Goal: Information Seeking & Learning: Learn about a topic

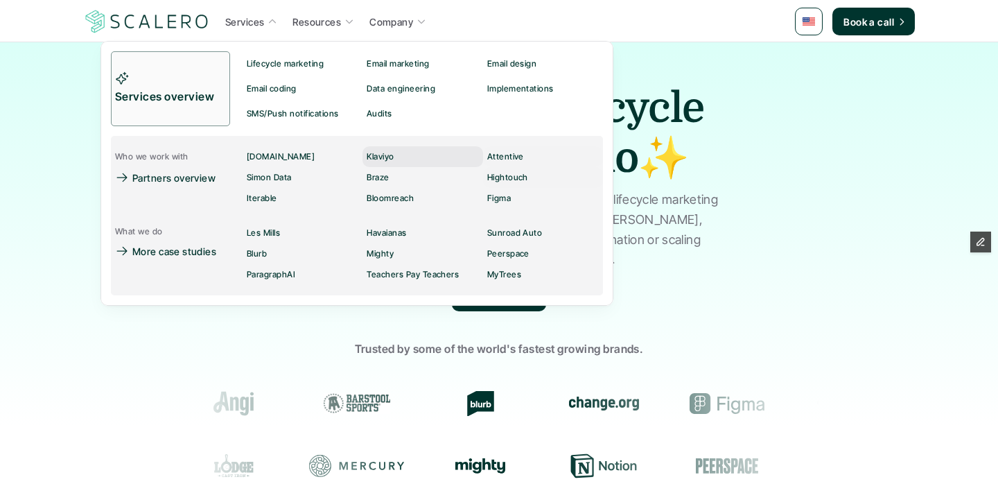
click at [376, 153] on p "Klaviyo" at bounding box center [380, 157] width 27 height 10
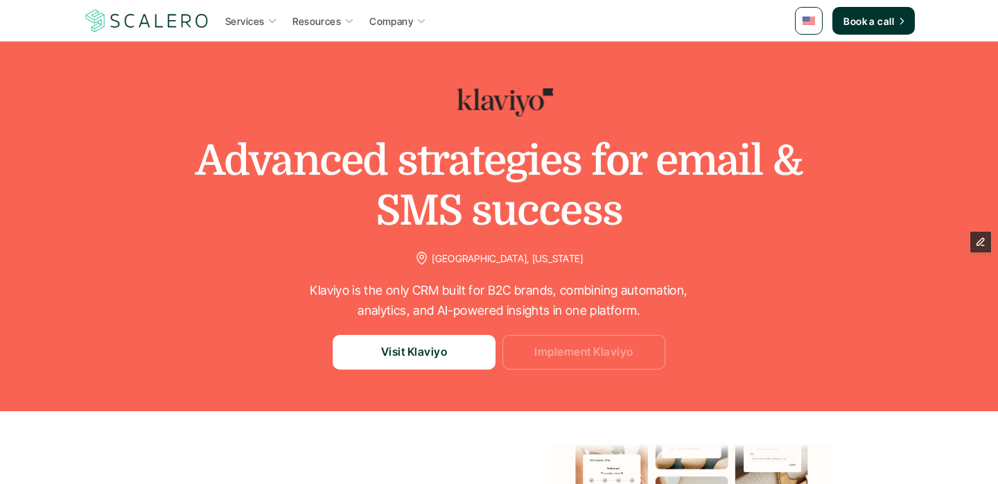
click at [566, 347] on p "Implement Klaviyo" at bounding box center [583, 352] width 98 height 18
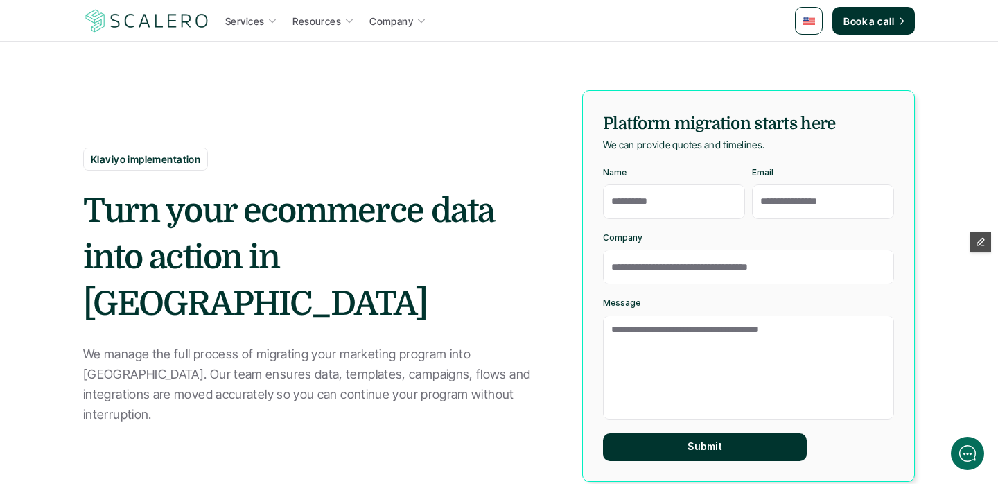
click at [282, 197] on div "Klaviyo implementation Turn your ecommerce data into action in Klaviyo We manag…" at bounding box center [317, 286] width 468 height 277
click at [297, 368] on p "We manage the full process of migrating your marketing program into [GEOGRAPHIC…" at bounding box center [308, 385] width 451 height 80
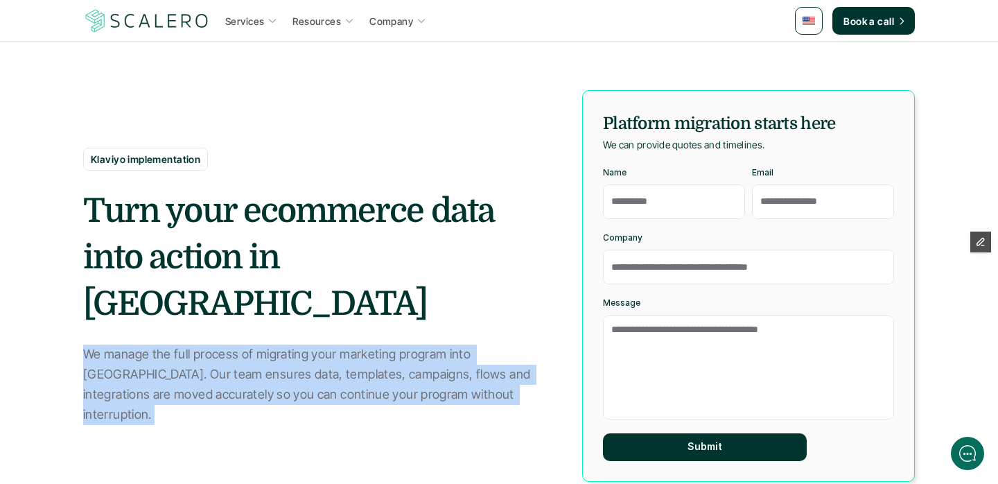
click at [297, 368] on p "We manage the full process of migrating your marketing program into [GEOGRAPHIC…" at bounding box center [308, 385] width 451 height 80
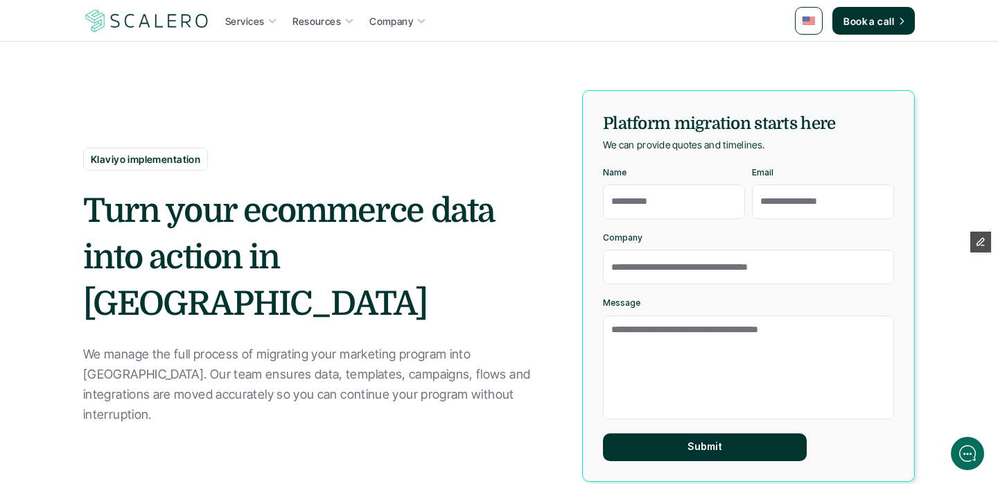
click at [240, 289] on h2 "Turn your ecommerce data into action in [GEOGRAPHIC_DATA]" at bounding box center [317, 258] width 468 height 140
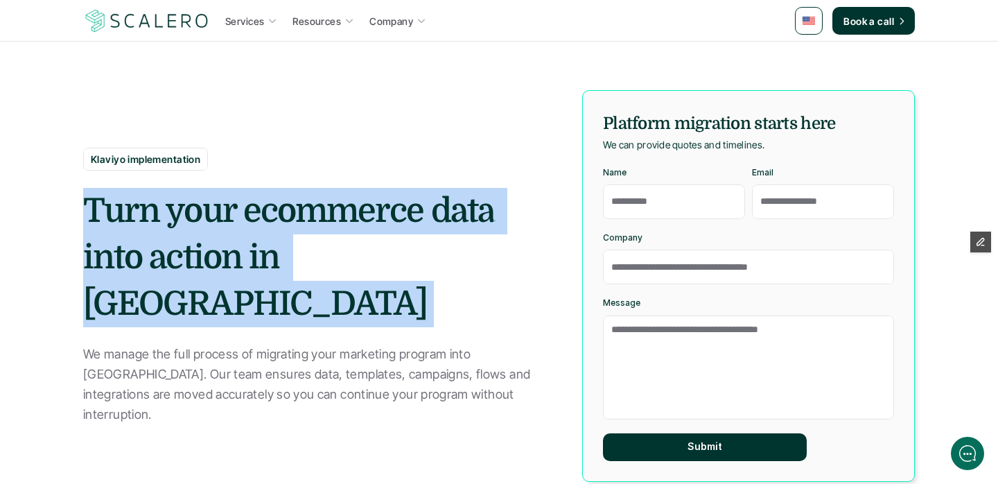
drag, startPoint x: 240, startPoint y: 289, endPoint x: 239, endPoint y: 277, distance: 12.5
click at [239, 277] on h2 "Turn your ecommerce data into action in [GEOGRAPHIC_DATA]" at bounding box center [317, 258] width 468 height 140
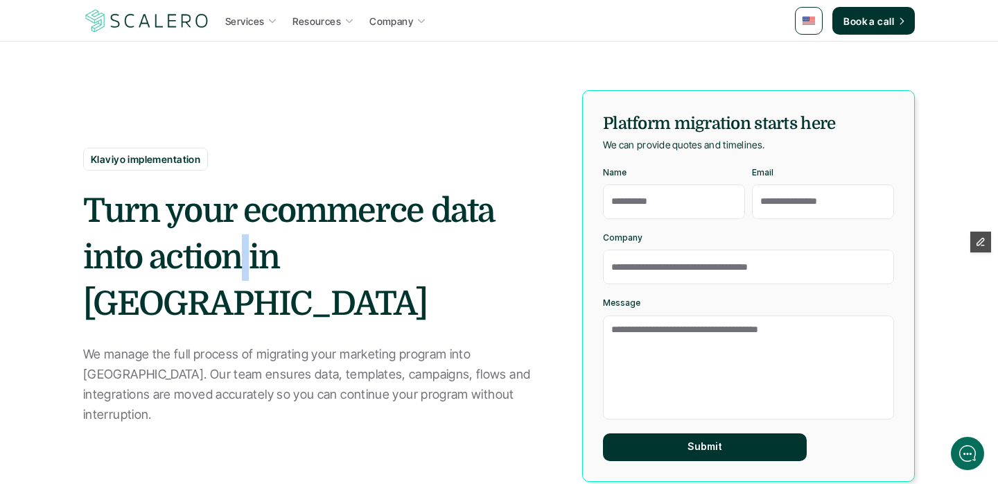
click at [239, 277] on h2 "Turn your ecommerce data into action in [GEOGRAPHIC_DATA]" at bounding box center [317, 258] width 468 height 140
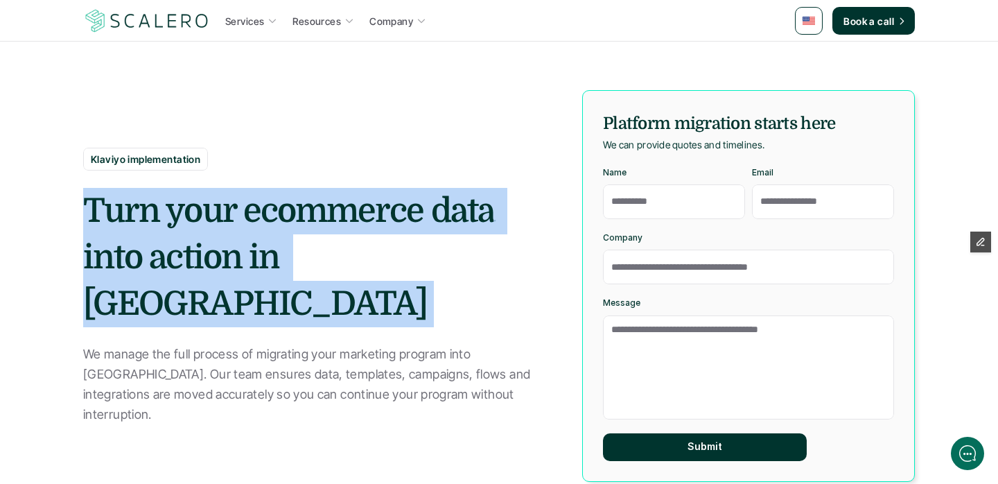
drag, startPoint x: 239, startPoint y: 277, endPoint x: 238, endPoint y: 287, distance: 10.4
click at [238, 287] on h2 "Turn your ecommerce data into action in [GEOGRAPHIC_DATA]" at bounding box center [317, 258] width 468 height 140
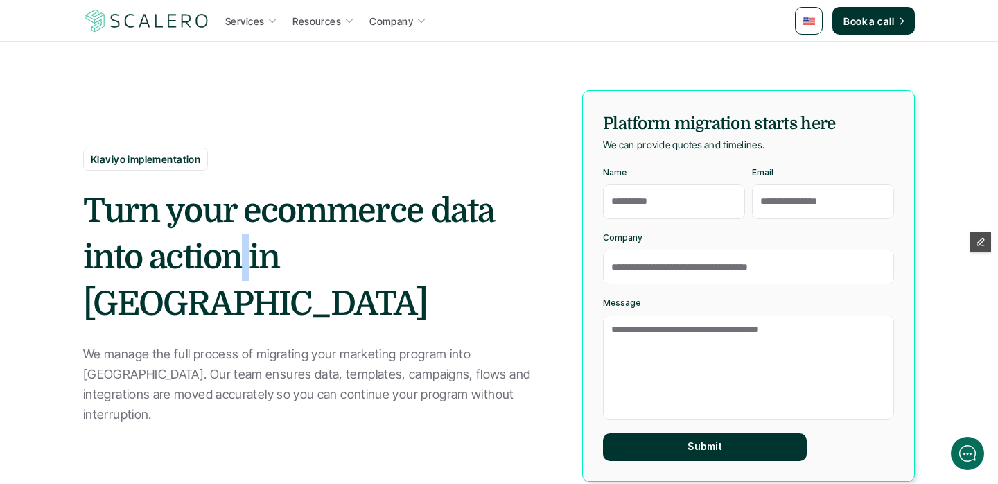
click at [238, 287] on h2 "Turn your ecommerce data into action in [GEOGRAPHIC_DATA]" at bounding box center [317, 258] width 468 height 140
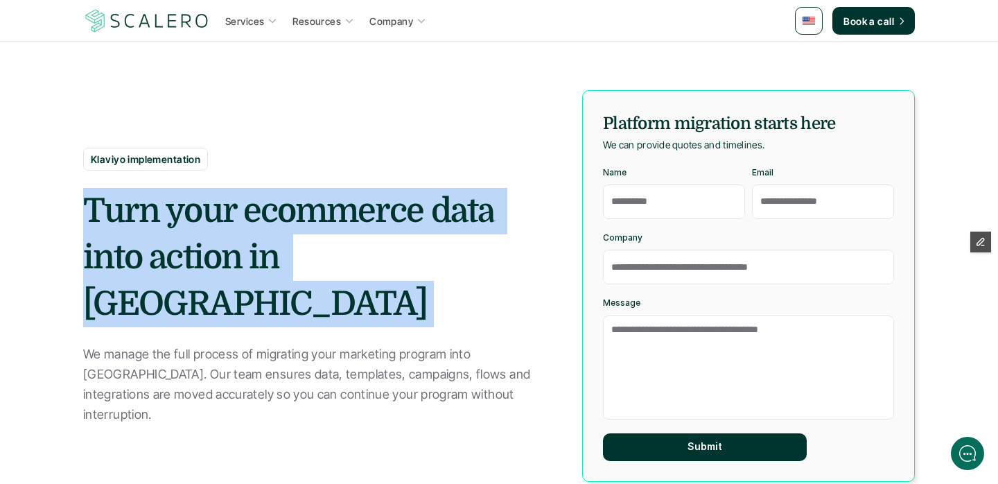
drag, startPoint x: 238, startPoint y: 287, endPoint x: 239, endPoint y: 270, distance: 17.3
click at [239, 270] on h2 "Turn your ecommerce data into action in [GEOGRAPHIC_DATA]" at bounding box center [317, 258] width 468 height 140
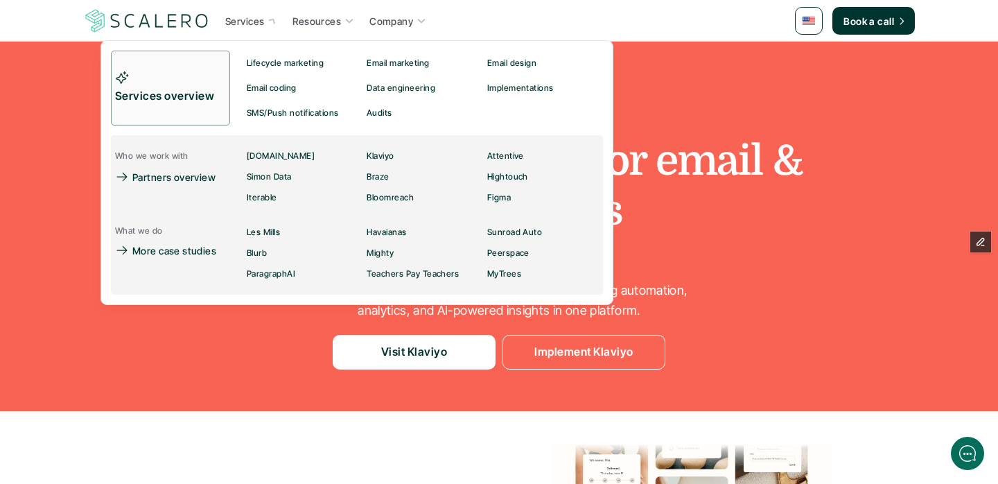
click at [235, 25] on p "Services" at bounding box center [244, 21] width 39 height 15
click at [185, 173] on p "Partners overview" at bounding box center [173, 177] width 83 height 15
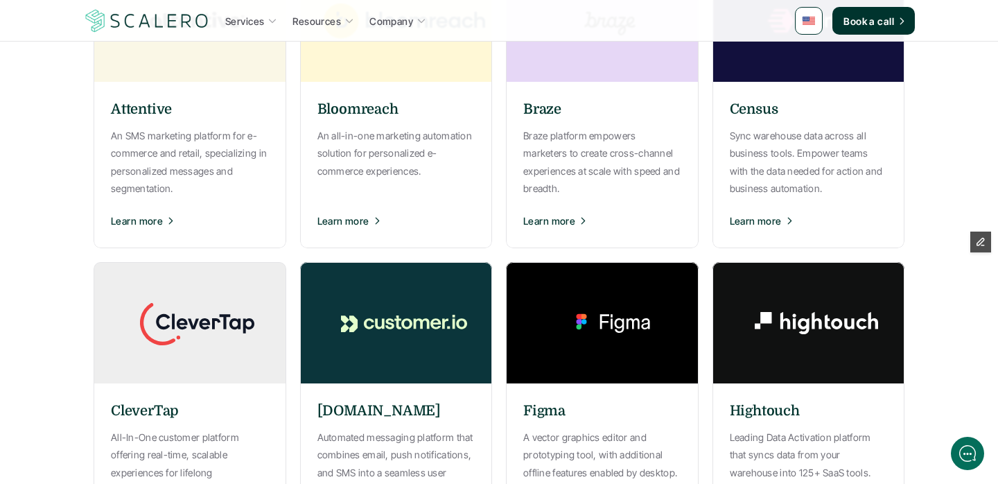
scroll to position [371, 0]
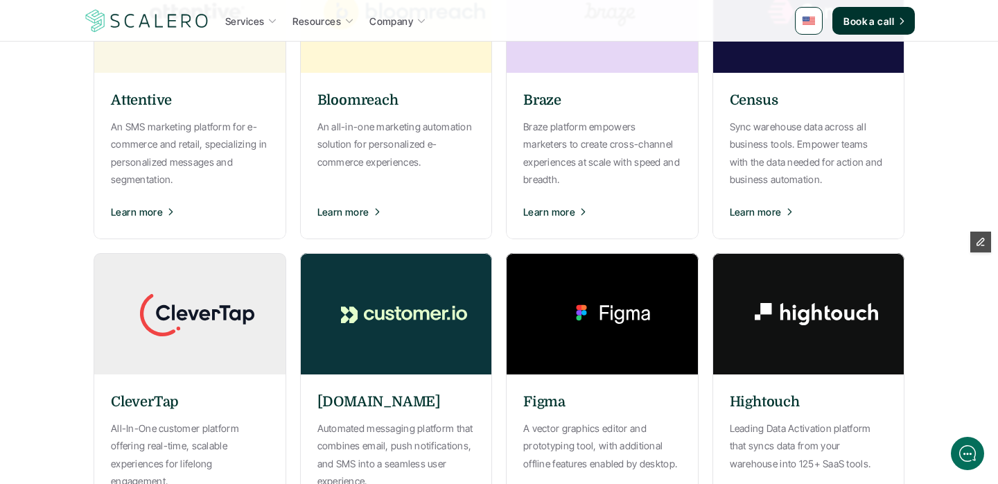
click at [415, 342] on img at bounding box center [404, 313] width 208 height 121
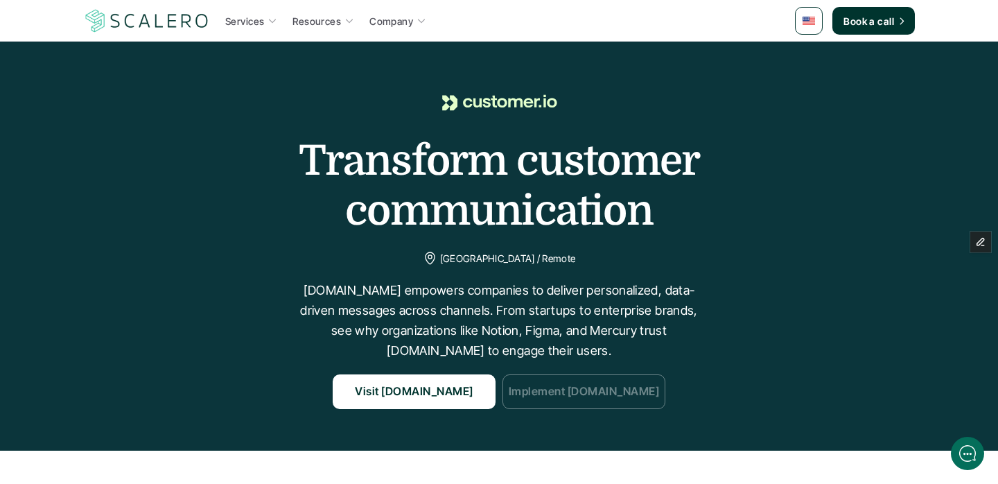
click at [564, 402] on link "Implement [DOMAIN_NAME]" at bounding box center [584, 391] width 163 height 35
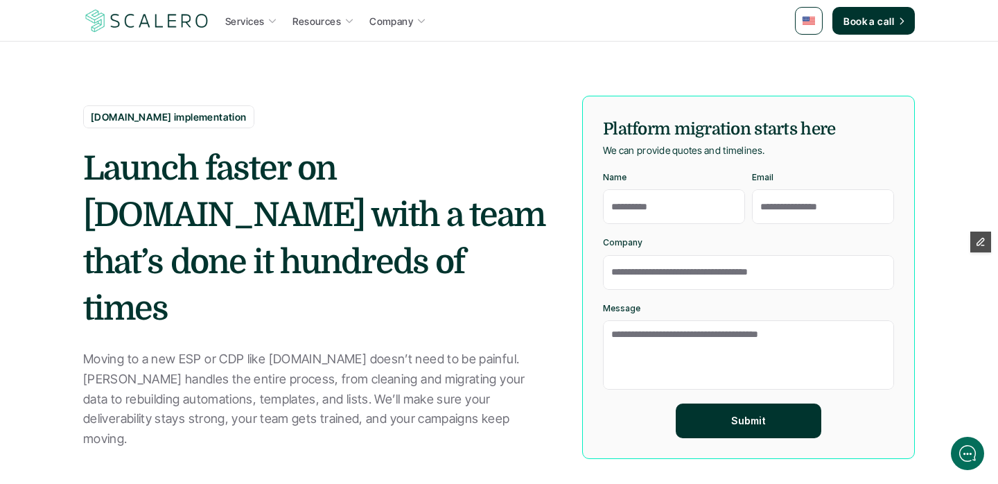
click at [357, 385] on p "Moving to a new ESP or CDP like [DOMAIN_NAME] doesn’t need to be painful. [PERS…" at bounding box center [308, 399] width 451 height 100
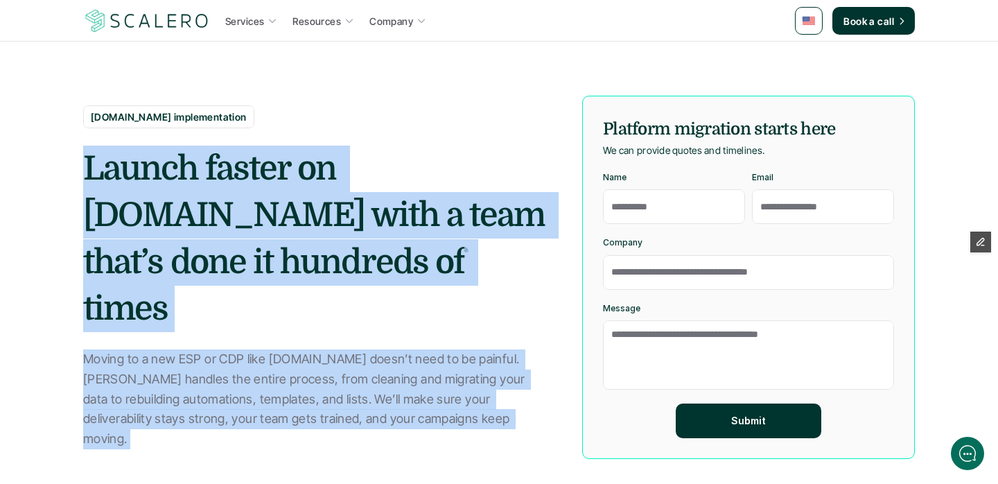
drag, startPoint x: 357, startPoint y: 385, endPoint x: 320, endPoint y: 270, distance: 121.0
click at [320, 270] on div "[DOMAIN_NAME] implementation Launch faster on [DOMAIN_NAME] with a team that’s …" at bounding box center [317, 277] width 468 height 344
click at [320, 270] on h2 "Launch faster on [DOMAIN_NAME] with a team that’s done it hundreds of times" at bounding box center [317, 239] width 468 height 186
